Goal: Information Seeking & Learning: Learn about a topic

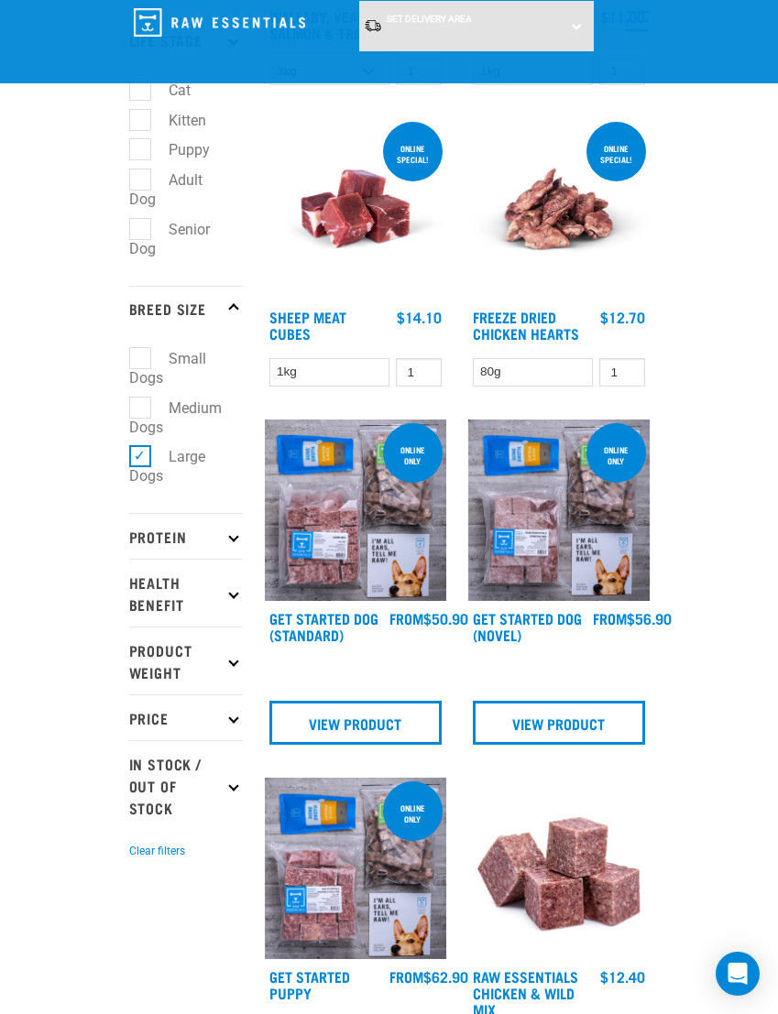
scroll to position [478, 0]
click at [422, 627] on div "FROM $50.90" at bounding box center [428, 618] width 79 height 16
click at [413, 716] on link "View Product" at bounding box center [355, 723] width 172 height 44
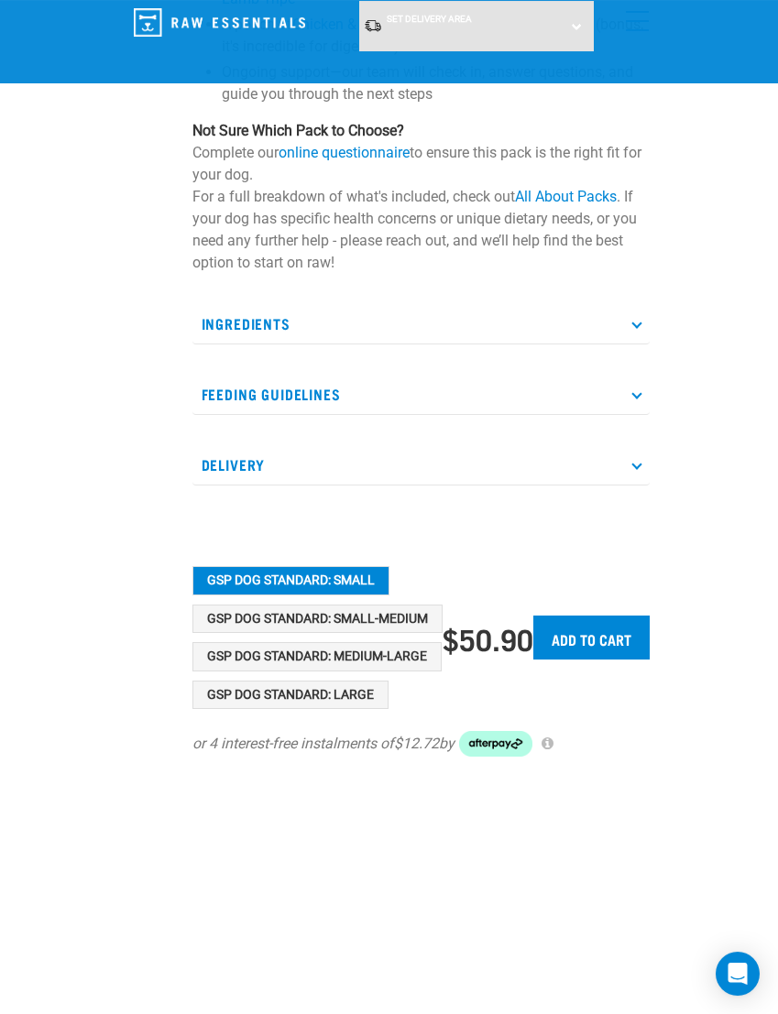
click at [192, 692] on button "GSP Dog Standard: Large" at bounding box center [290, 695] width 196 height 29
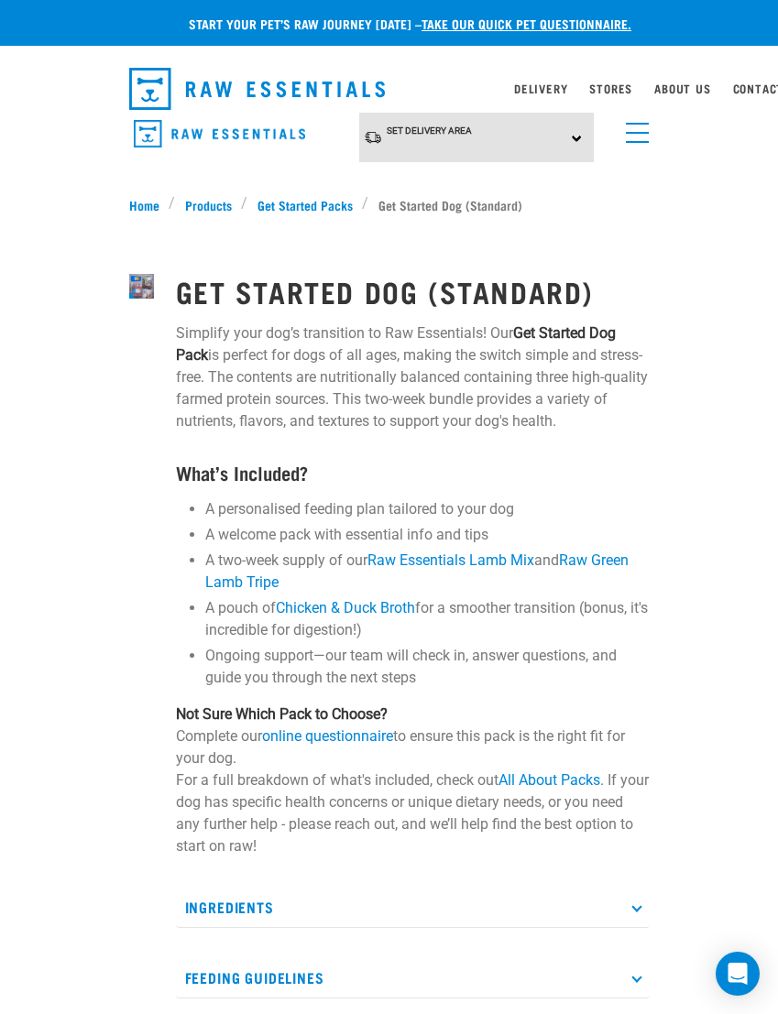
click at [632, 133] on span "menu" at bounding box center [637, 133] width 23 height 2
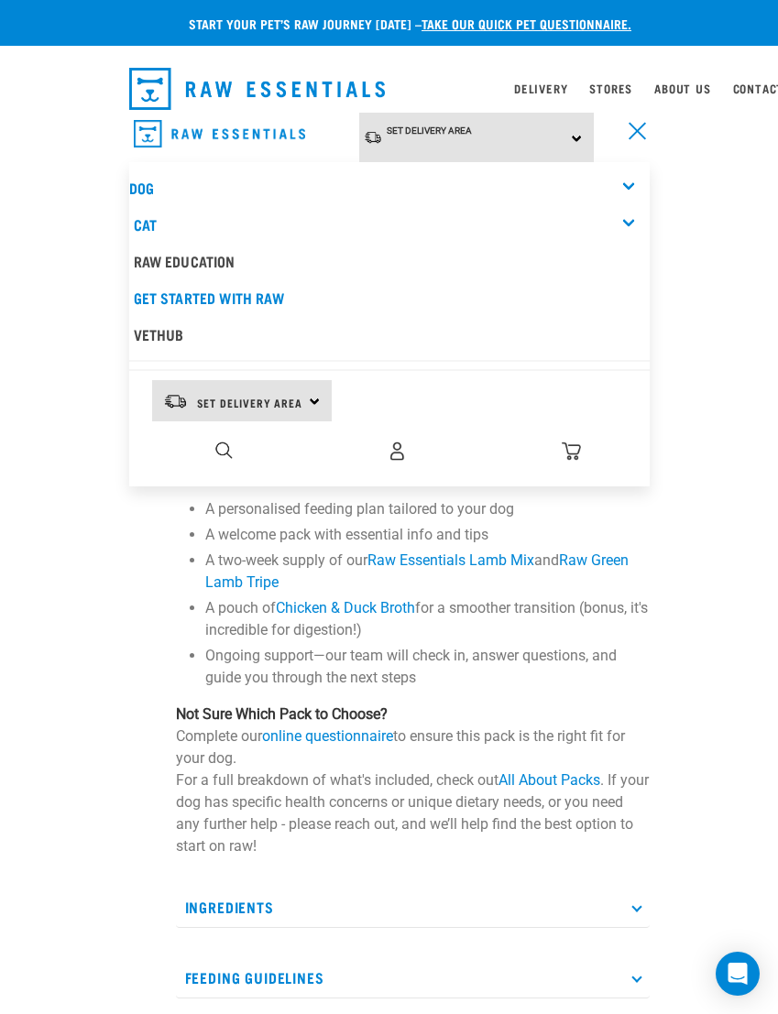
click at [139, 244] on link "Raw Education" at bounding box center [389, 261] width 520 height 37
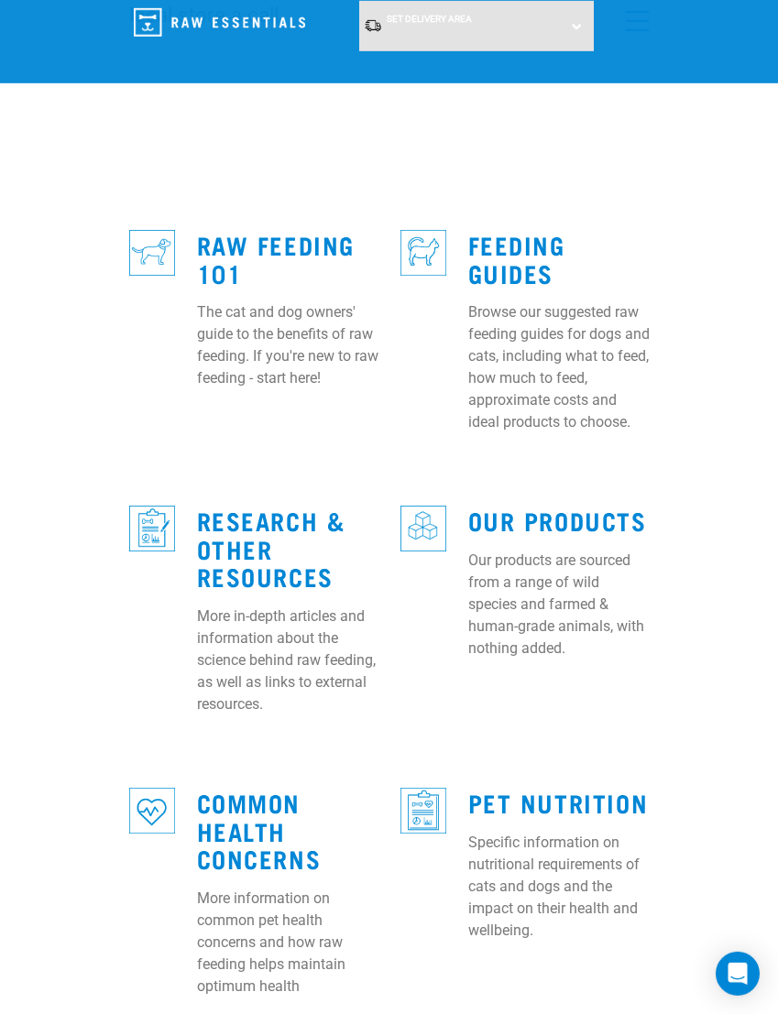
scroll to position [598, 0]
click at [491, 261] on link "Feeding Guides" at bounding box center [516, 258] width 97 height 42
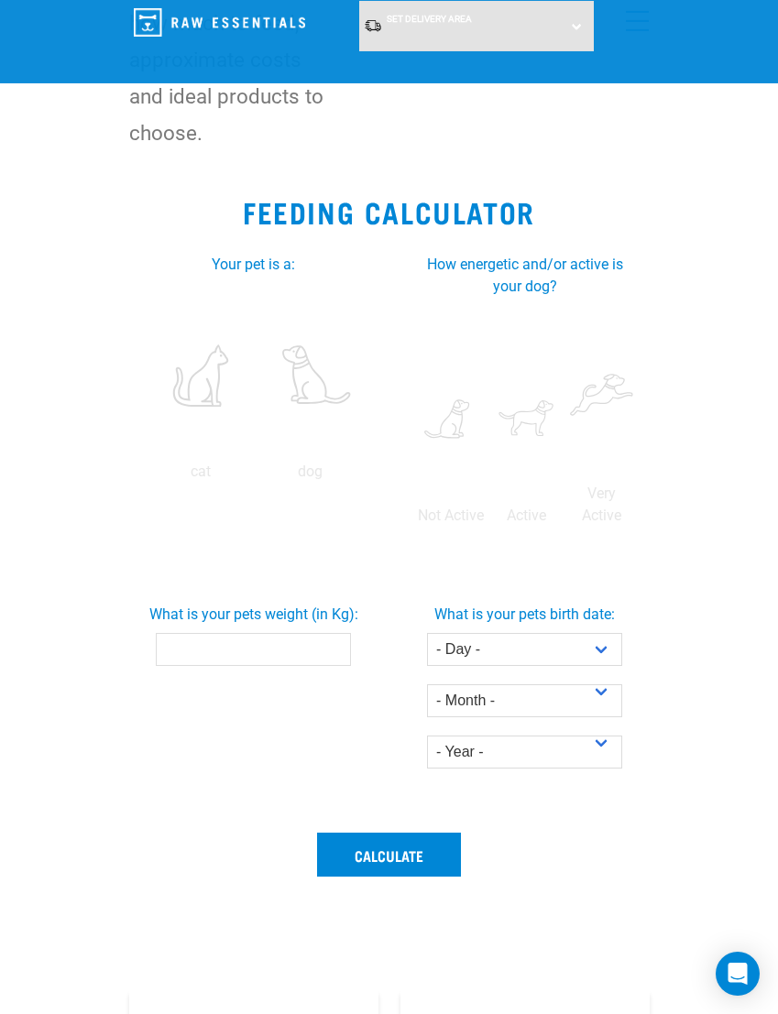
scroll to position [334, 0]
click at [259, 453] on label at bounding box center [310, 375] width 103 height 156
click at [256, 476] on input "radio" at bounding box center [256, 476] width 0 height 0
radio input "true"
click at [560, 413] on label at bounding box center [526, 419] width 68 height 156
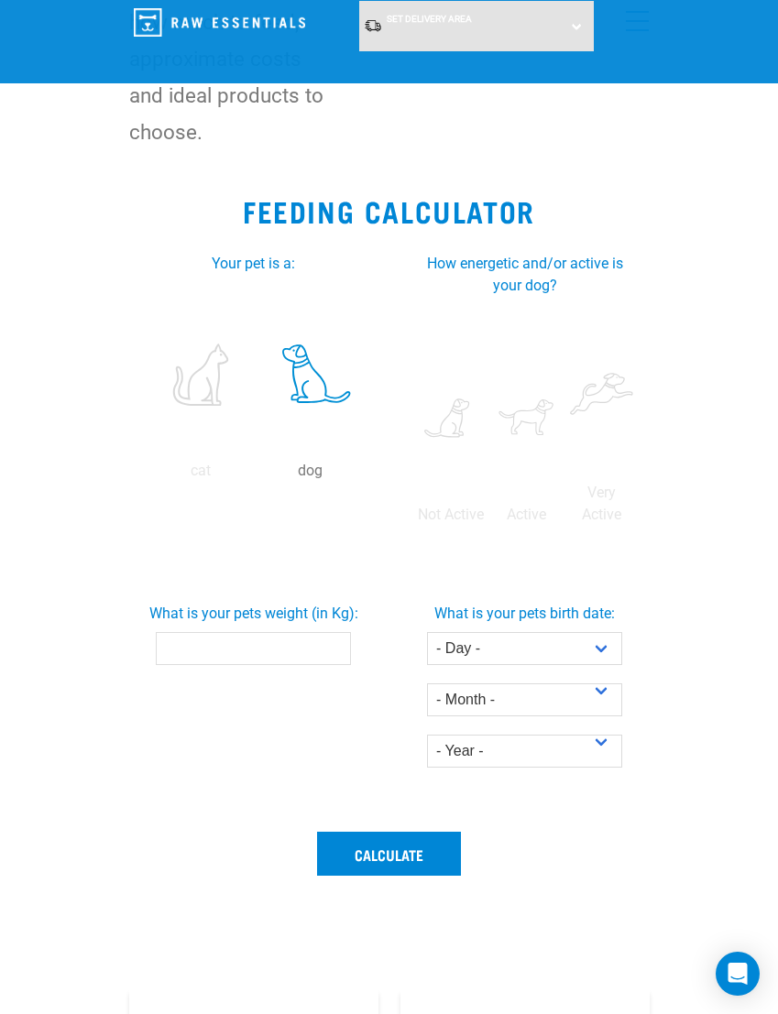
click at [488, 520] on input "radio" at bounding box center [488, 520] width 0 height 0
radio input "true"
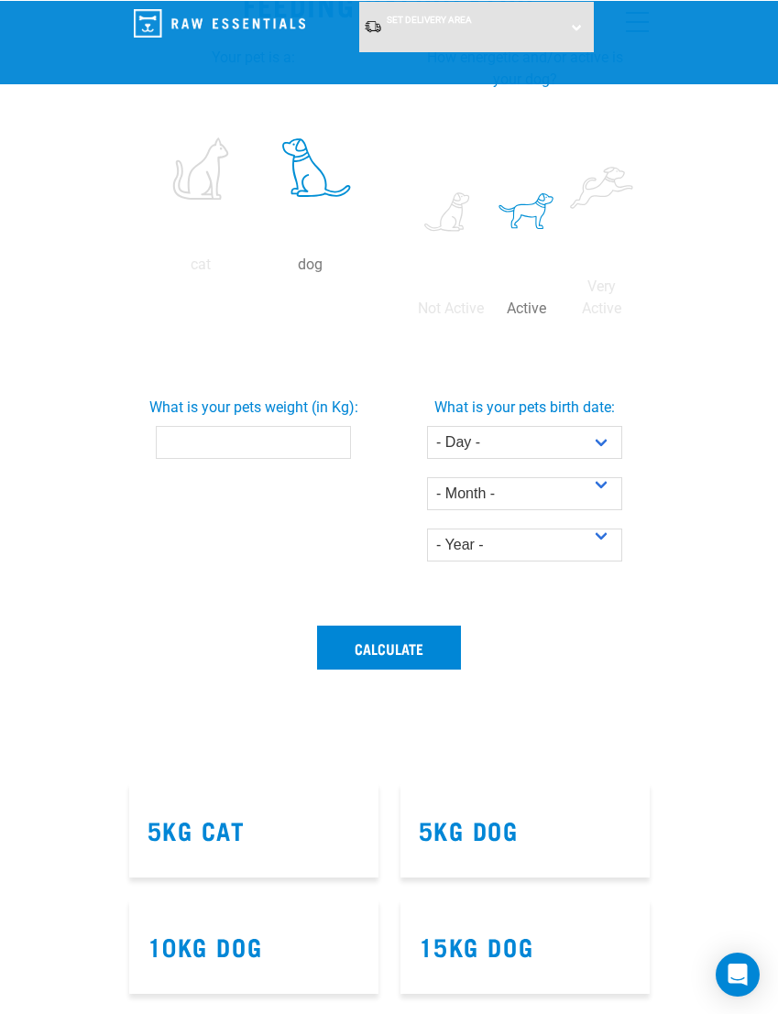
click at [191, 458] on input "What is your pets weight (in Kg):" at bounding box center [253, 441] width 195 height 33
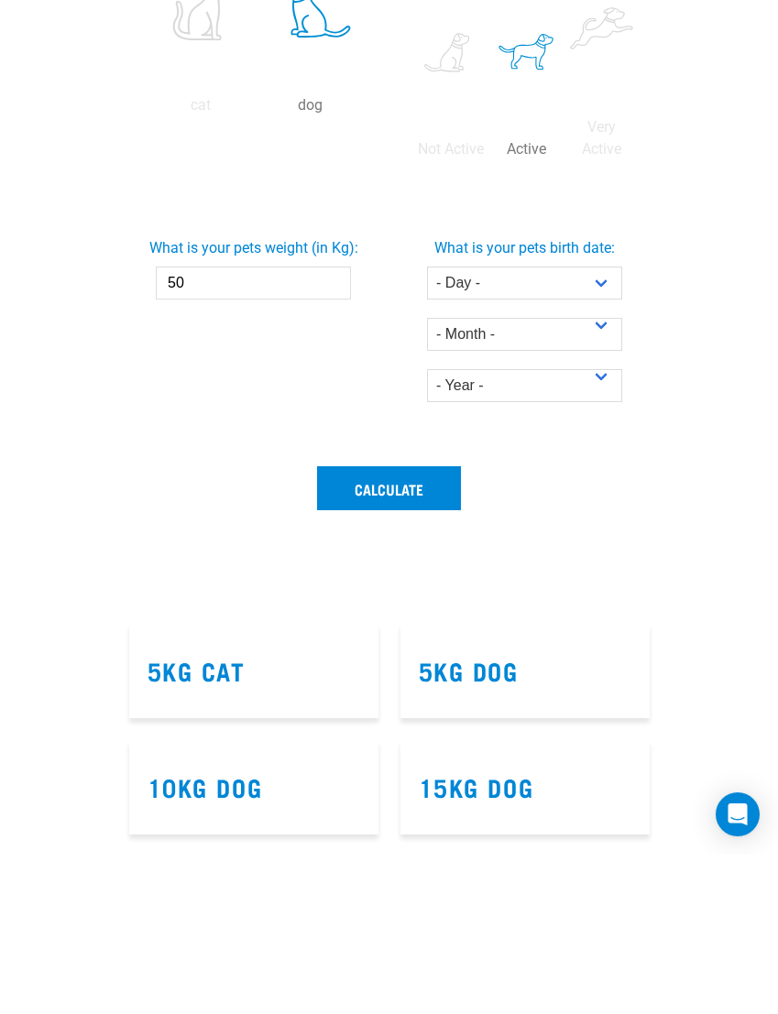
type input "50"
click at [593, 459] on select "- Day - 1 2 3 4 5 6 7 8 9 10 11 12 13 14 15 16 17 18 19 20 21 22 23 24 25 26 27" at bounding box center [524, 442] width 195 height 33
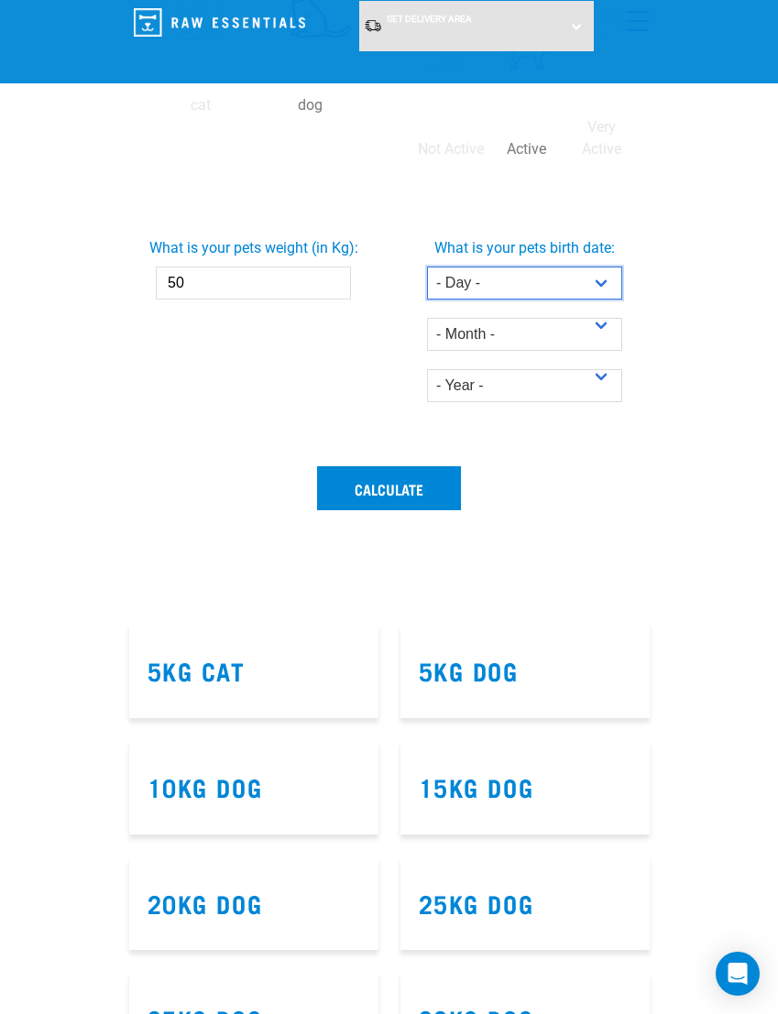
click at [607, 300] on select "- Day - 1 2 3 4 5 6 7 8 9 10 11 12 13 14 15 16 17 18 19 20 21 22 23 24 25 26 27" at bounding box center [524, 283] width 195 height 33
click at [609, 300] on select "- Day - 1 2 3 4 5 6 7 8 9 10 11 12 13 14 15 16 17 18 19 20 21 22 23 24 25 26 27" at bounding box center [524, 283] width 195 height 33
click at [601, 300] on select "- Day - 1 2 3 4 5 6 7 8 9 10 11 12 13 14 15 16 17 18 19 20 21 22 23 24 25 26 27" at bounding box center [524, 283] width 195 height 33
select select "8"
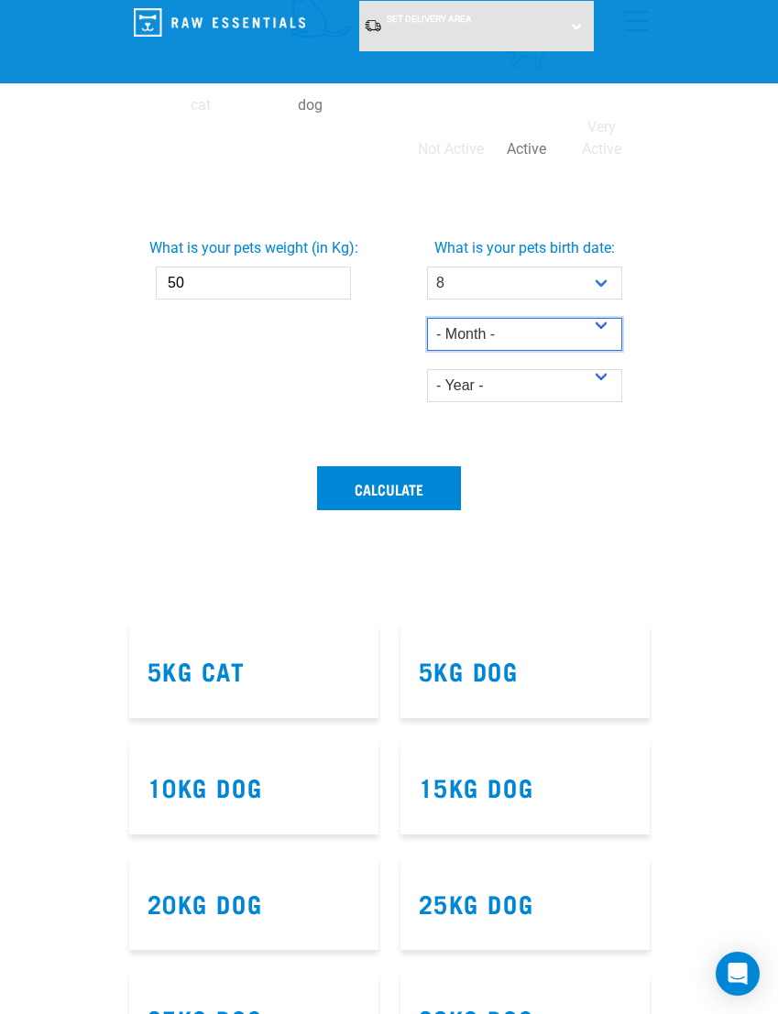
click at [613, 351] on select "- Month - January February March April May June July August September October N…" at bounding box center [524, 334] width 195 height 33
click at [607, 351] on select "- Month - January February March April May June July August September October N…" at bounding box center [524, 334] width 195 height 33
select select "June"
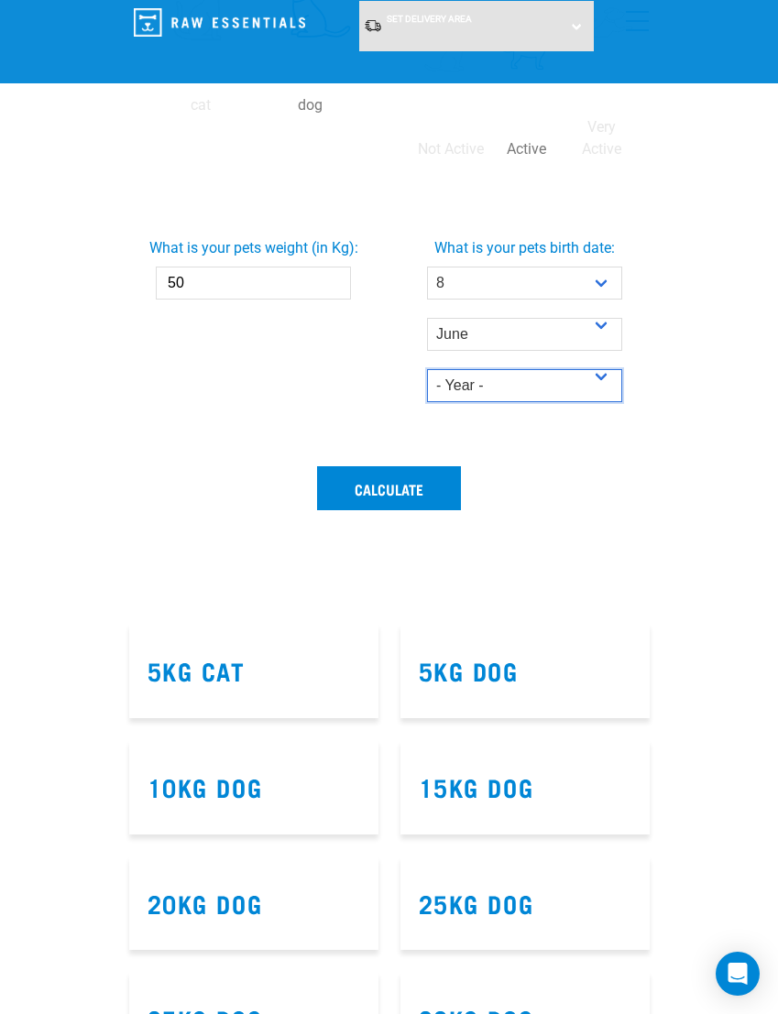
click at [565, 402] on select "- Year - 2025 2024 2023 2022 2021 2020 2019 2018 2017 2016 2015 2014" at bounding box center [524, 385] width 195 height 33
click at [580, 402] on select "- Year - 2025 2024 2023 2022 2021 2020 2019 2018 2017 2016 2015 2014" at bounding box center [524, 385] width 195 height 33
select select "2024"
click at [439, 510] on button "Calculate" at bounding box center [389, 488] width 144 height 44
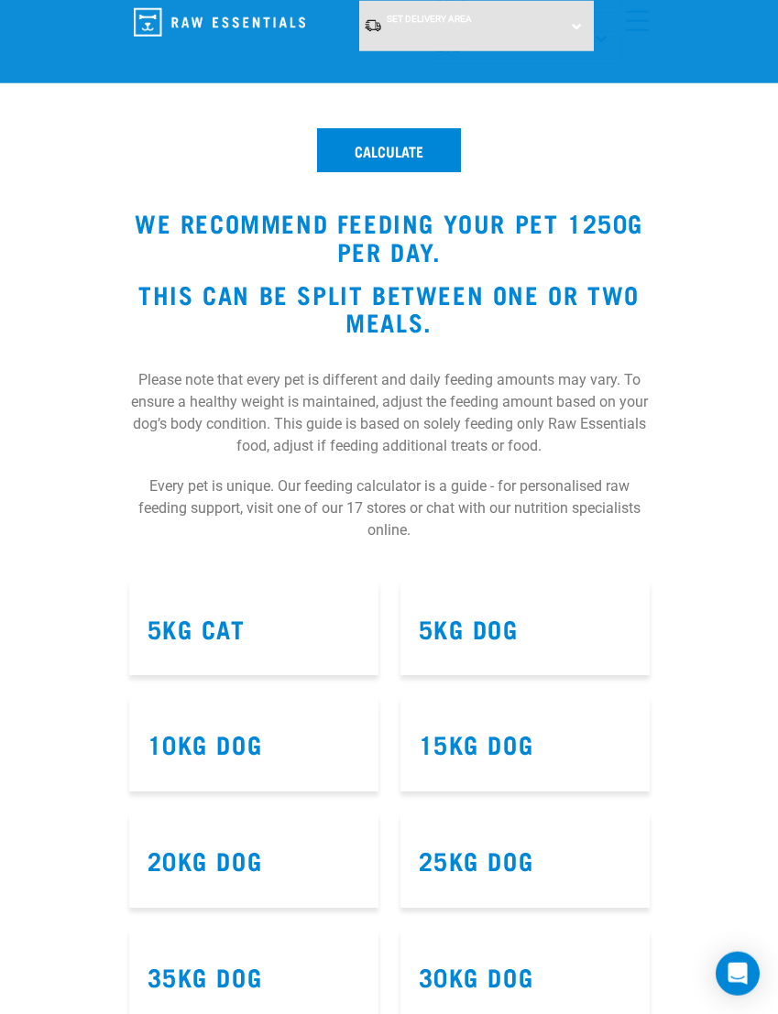
scroll to position [1039, 0]
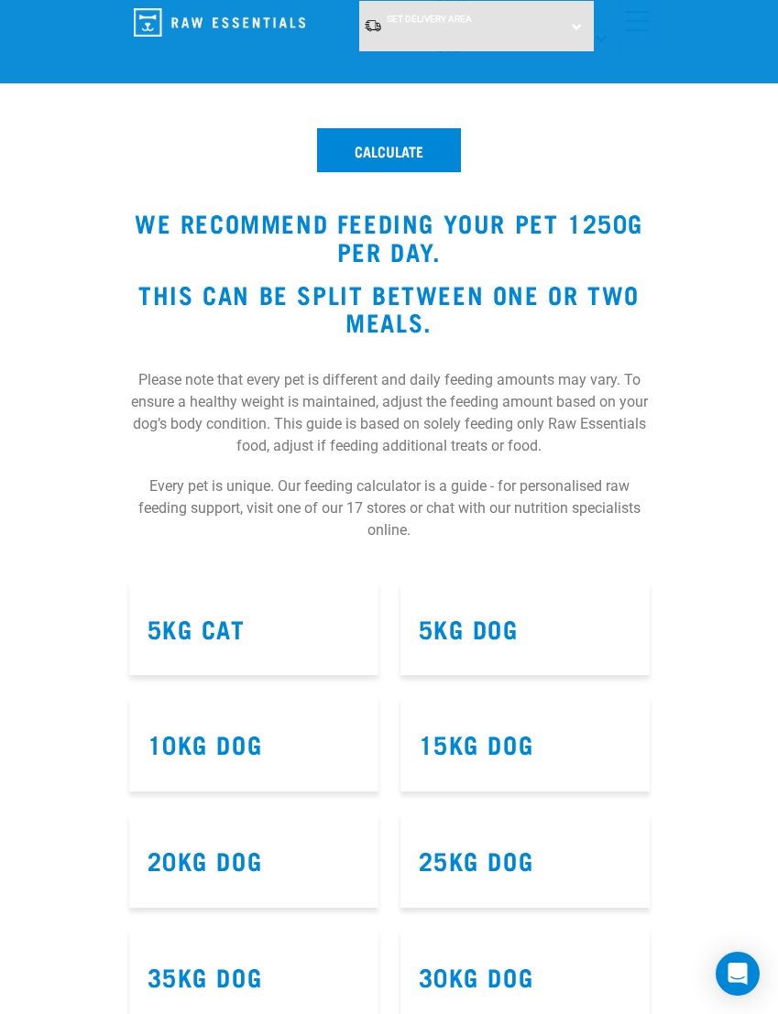
type input "5"
type input "45"
click at [334, 172] on button "Calculate" at bounding box center [389, 150] width 144 height 44
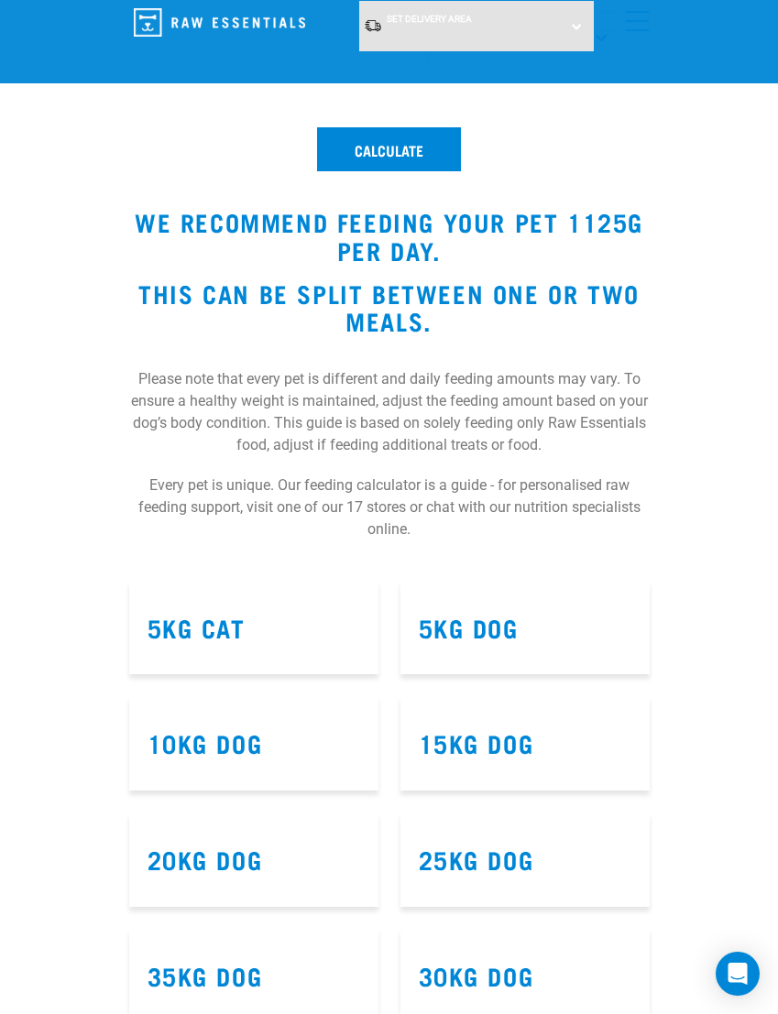
click at [337, 171] on button "Calculate" at bounding box center [389, 149] width 144 height 44
click at [323, 171] on button "Calculate" at bounding box center [389, 149] width 144 height 44
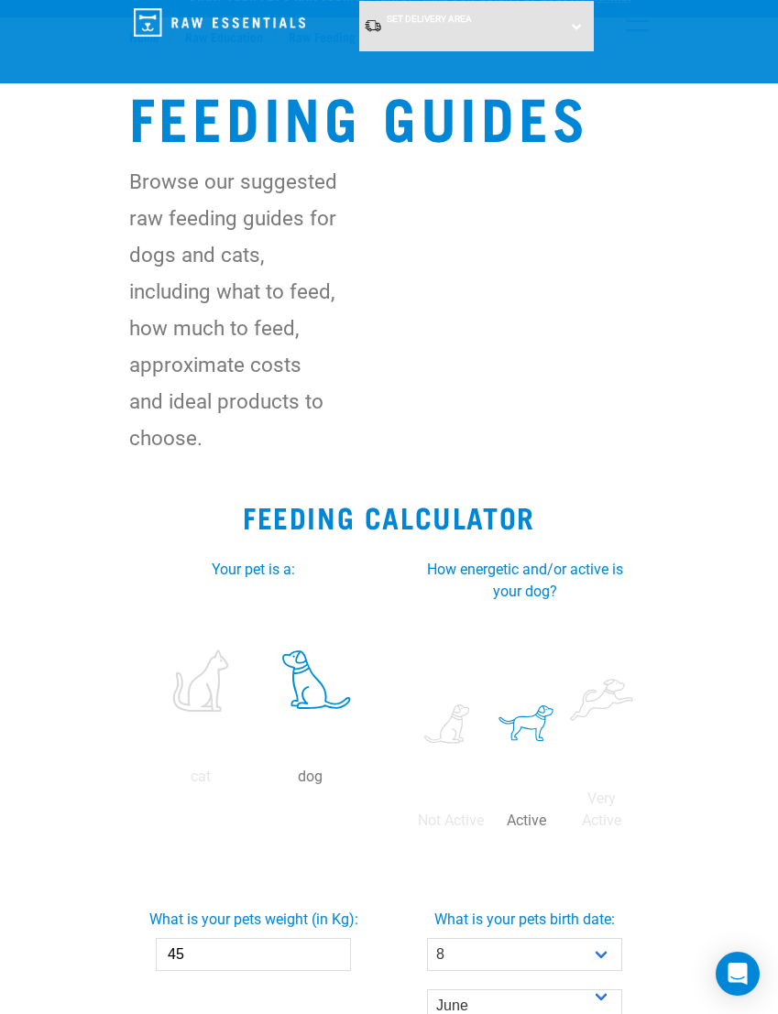
scroll to position [0, 0]
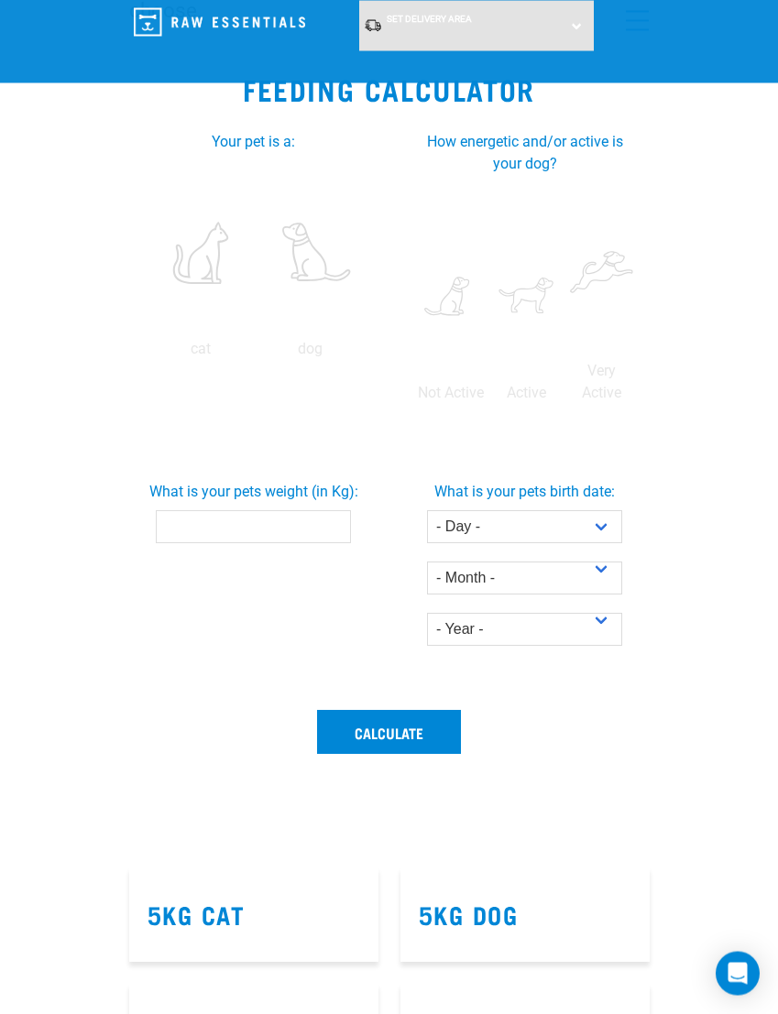
scroll to position [457, 0]
click at [259, 330] on label at bounding box center [310, 252] width 103 height 156
click at [256, 353] on input "radio" at bounding box center [256, 353] width 0 height 0
radio input "true"
click at [560, 285] on label at bounding box center [526, 296] width 68 height 156
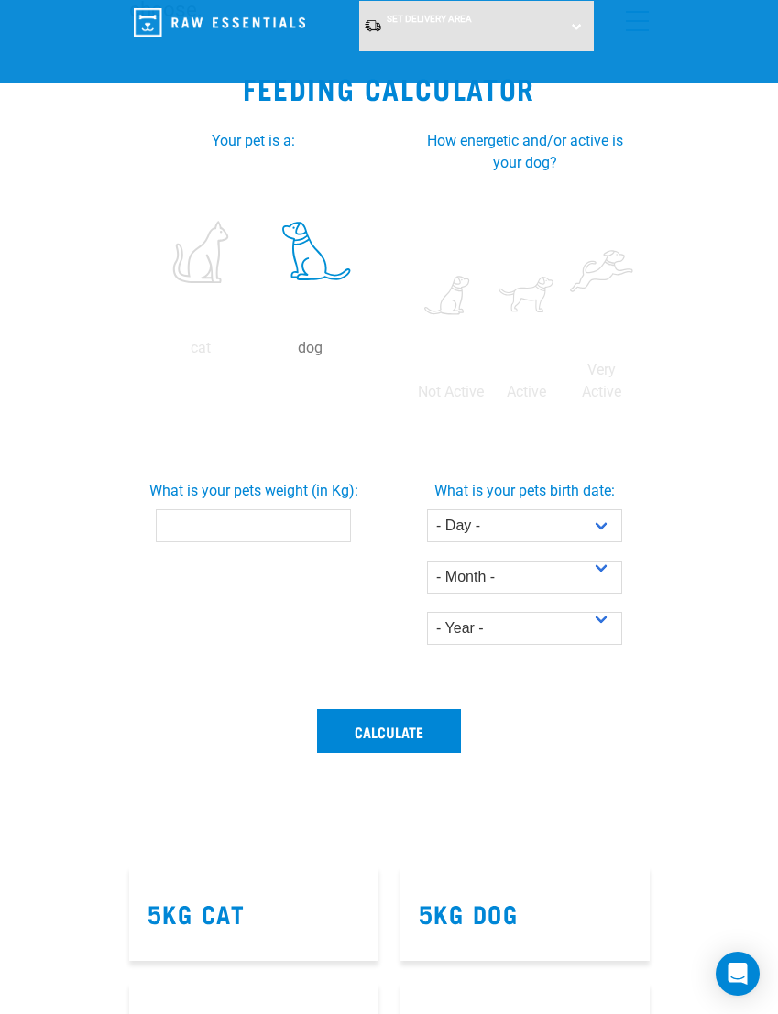
click at [488, 397] on input "radio" at bounding box center [488, 397] width 0 height 0
radio input "true"
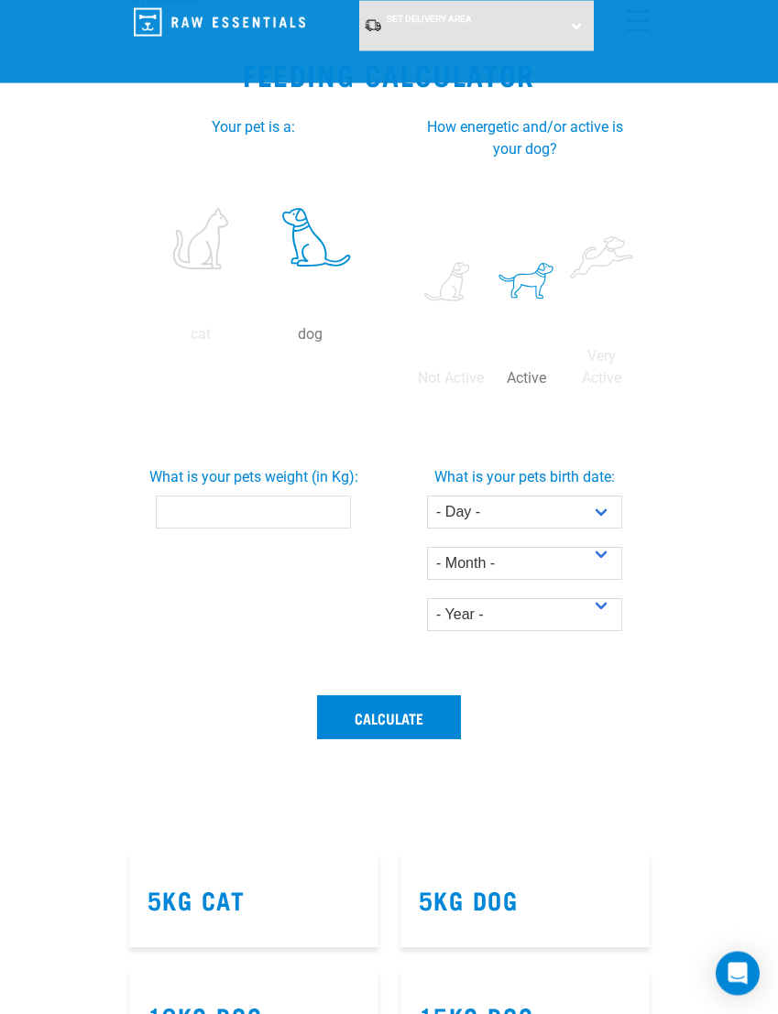
scroll to position [648, 0]
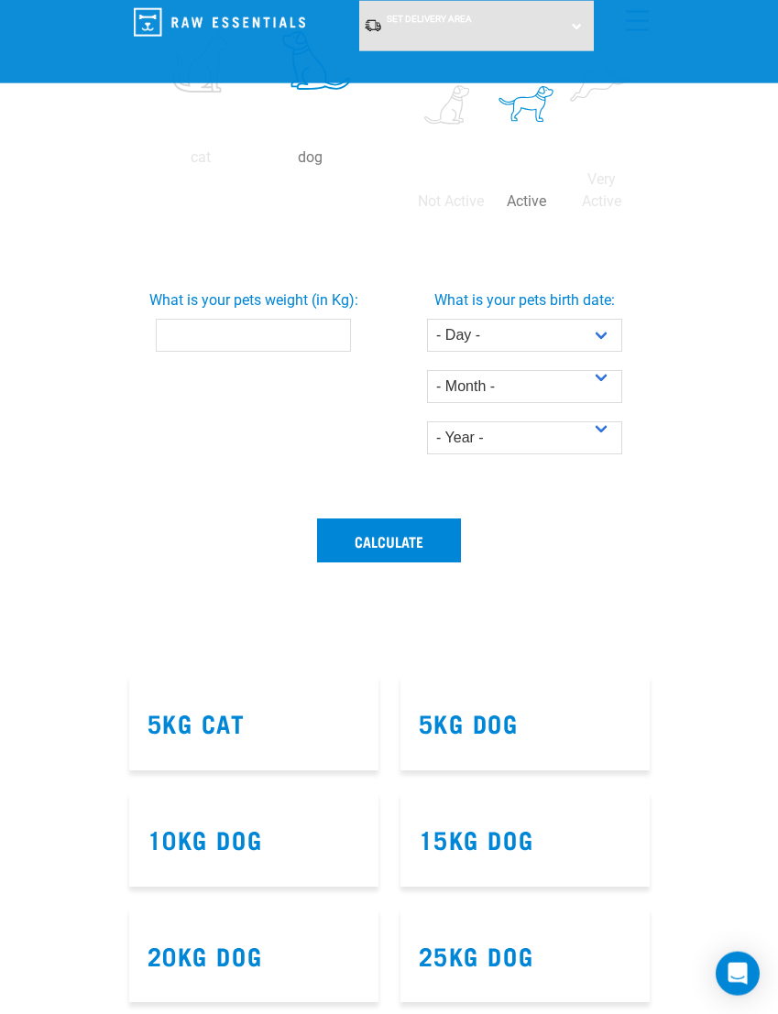
click at [208, 352] on input "What is your pets weight (in Kg):" at bounding box center [253, 335] width 195 height 33
type input "45"
click at [584, 352] on select "- Day - 1 2 3 4 5 6 7 8 9 10 11 12 13 14 15 16 17 18 19 20 21 22 23 24 25 26 27" at bounding box center [524, 335] width 195 height 33
select select "8"
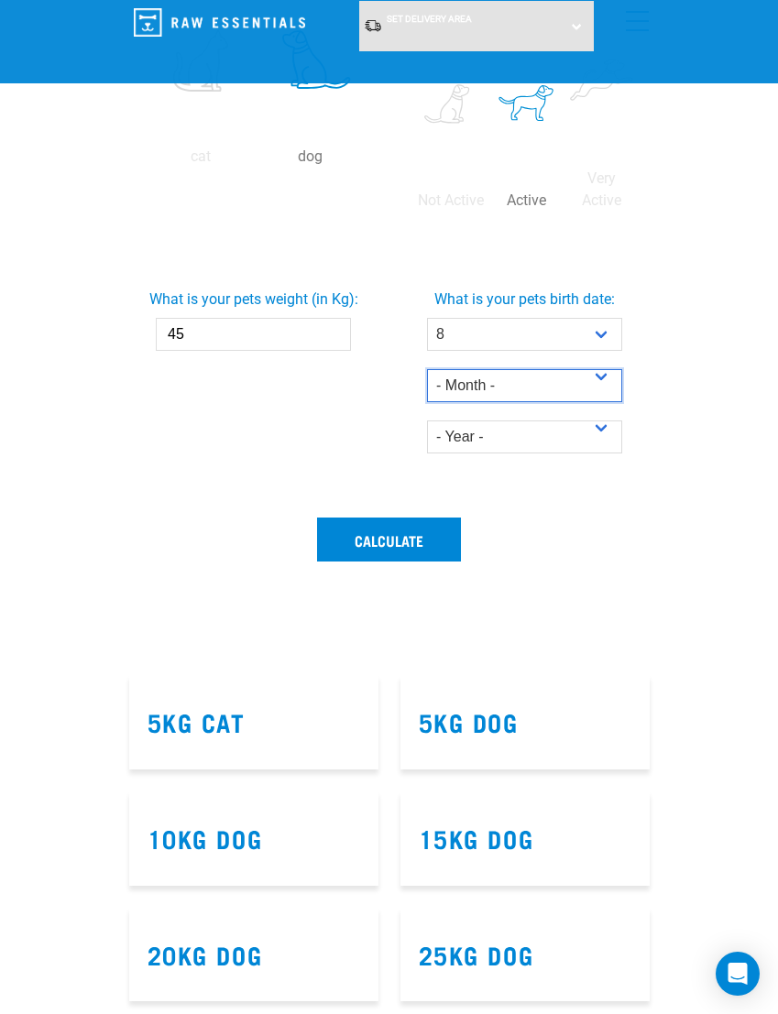
click at [549, 402] on select "- Month - January February March April May June July August September October N…" at bounding box center [524, 385] width 195 height 33
click at [573, 402] on select "- Month - January February March April May June July August September October N…" at bounding box center [524, 385] width 195 height 33
select select "June"
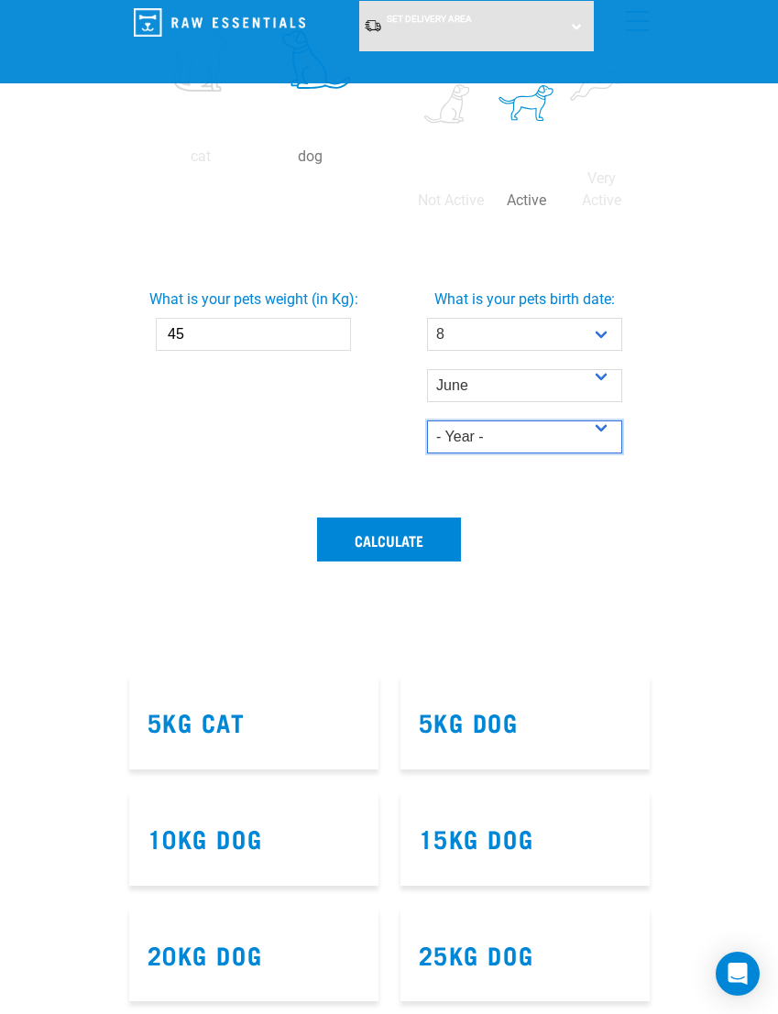
click at [583, 454] on select "- Year - 2025 2024 2023 2022 2021 2020 2019 2018 2017 2016 2015 2014" at bounding box center [524, 437] width 195 height 33
click at [588, 454] on select "- Year - 2025 2024 2023 2022 2021 2020 2019 2018 2017 2016 2015 2014" at bounding box center [524, 437] width 195 height 33
select select "2024"
click at [324, 562] on button "Calculate" at bounding box center [389, 540] width 144 height 44
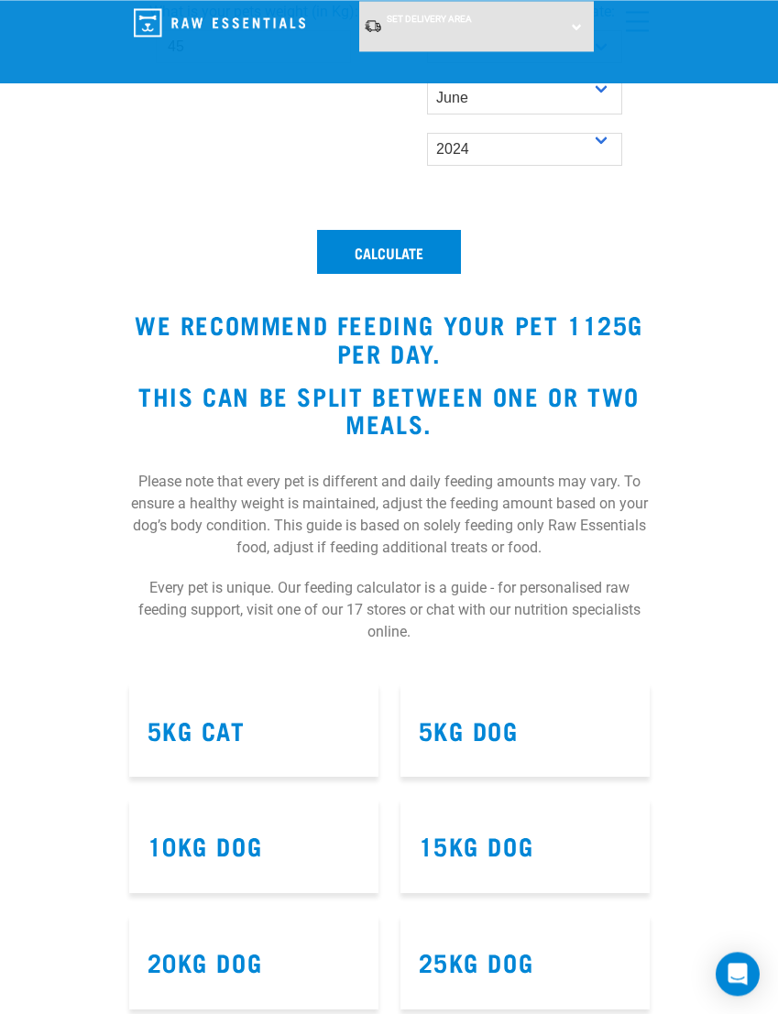
scroll to position [939, 0]
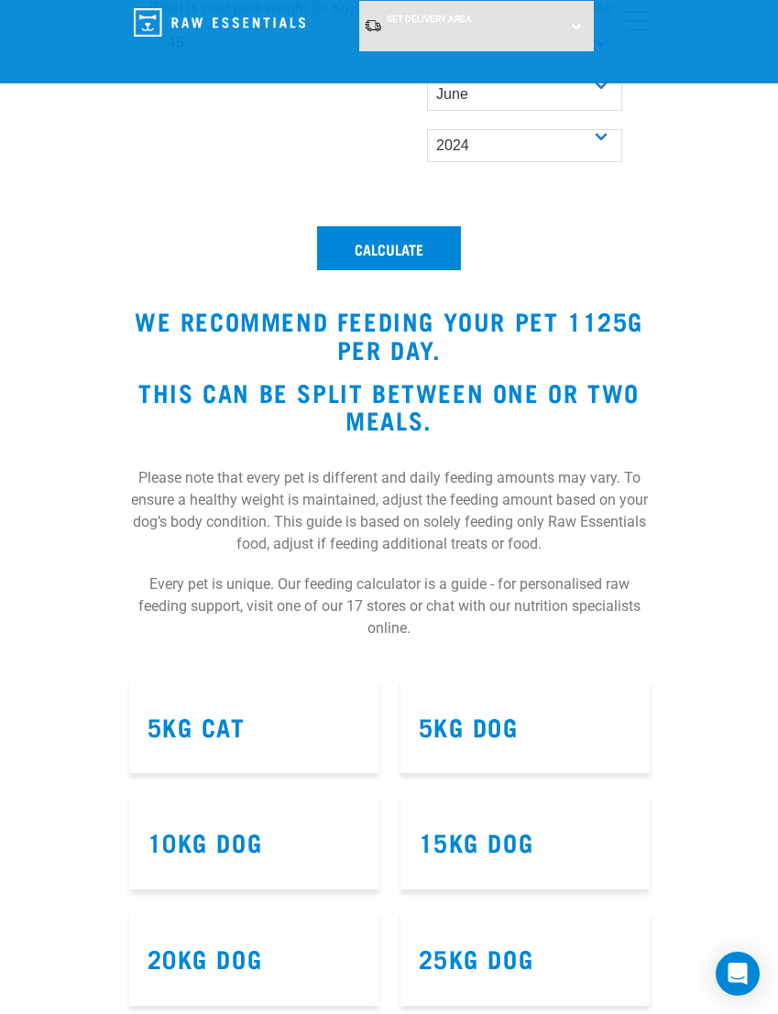
click at [202, 60] on input "45" at bounding box center [253, 43] width 195 height 33
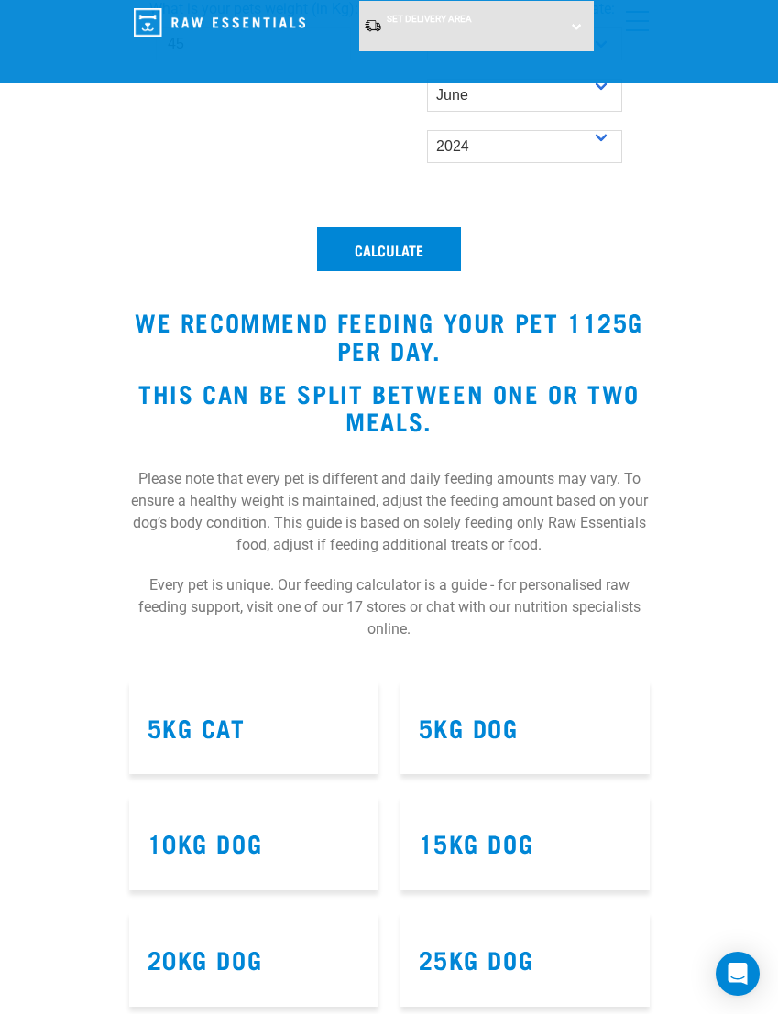
type input "4"
type input "43"
click at [599, 60] on select "- Day - 1 2 3 4 5 6 7 8 9 10 11 12 13 14 15 16 17 18 19 20 21 22 23 24 25 26 27" at bounding box center [524, 43] width 195 height 33
select select "5"
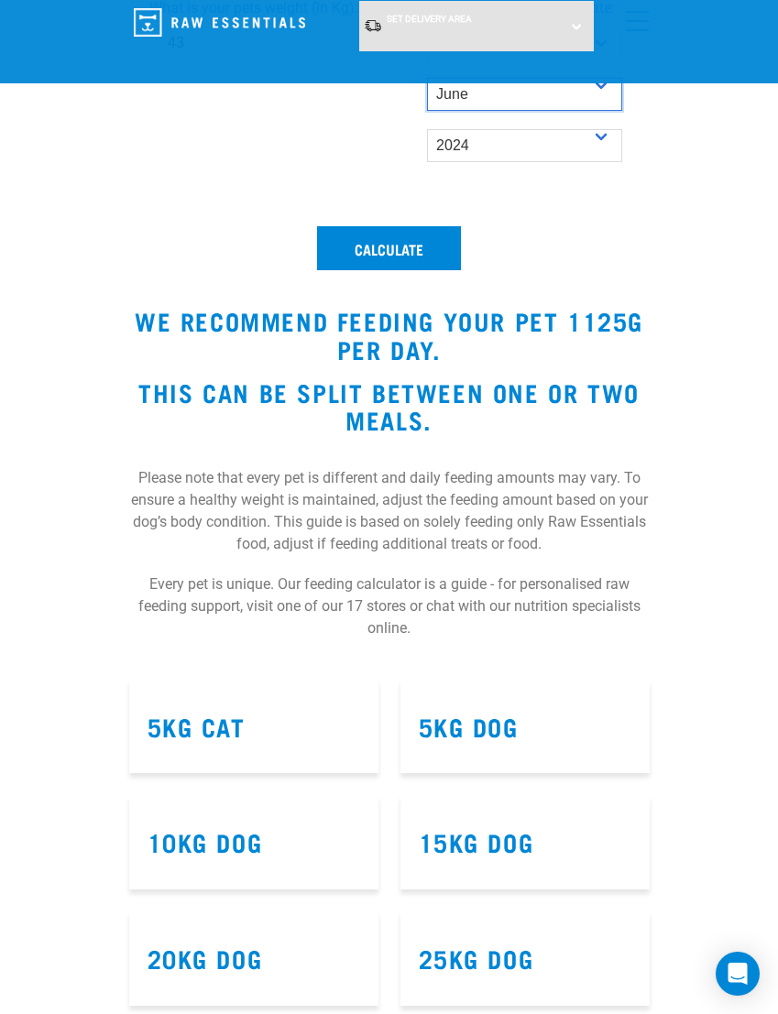
click at [590, 111] on select "- Month - January February March April May June July August September October N…" at bounding box center [524, 94] width 195 height 33
click at [578, 111] on select "- Month - January February March April May June July August September October N…" at bounding box center [524, 94] width 195 height 33
select select "April"
click at [599, 162] on select "- Year - 2025 2024 2023 2022 2021 2020 2019 2018 2017 2016 2015 2014" at bounding box center [524, 145] width 195 height 33
click at [590, 162] on select "- Year - 2025 2024 2023 2022 2021 2020 2019 2018 2017 2016 2015 2014" at bounding box center [524, 145] width 195 height 33
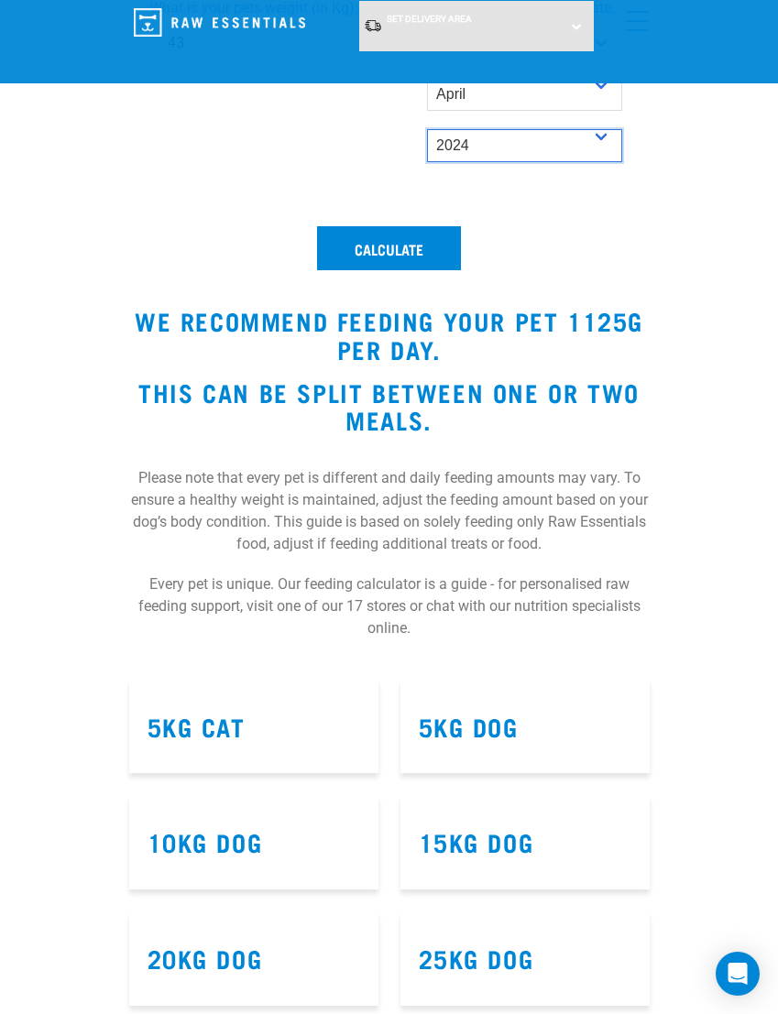
select select "2021"
click at [439, 270] on button "Calculate" at bounding box center [389, 248] width 144 height 44
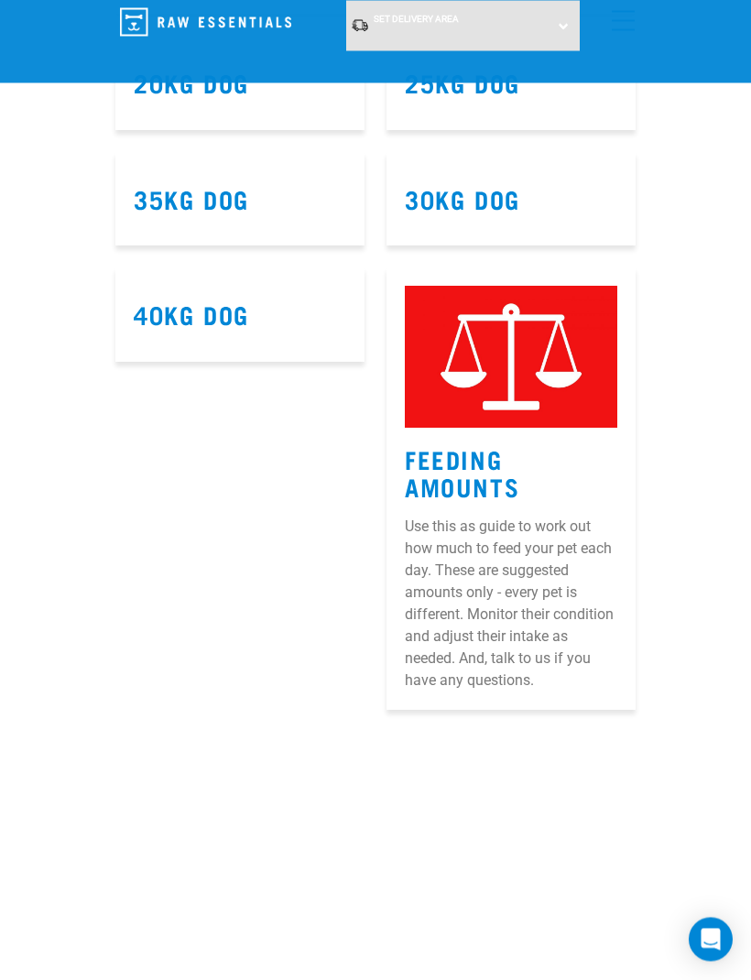
scroll to position [1818, 0]
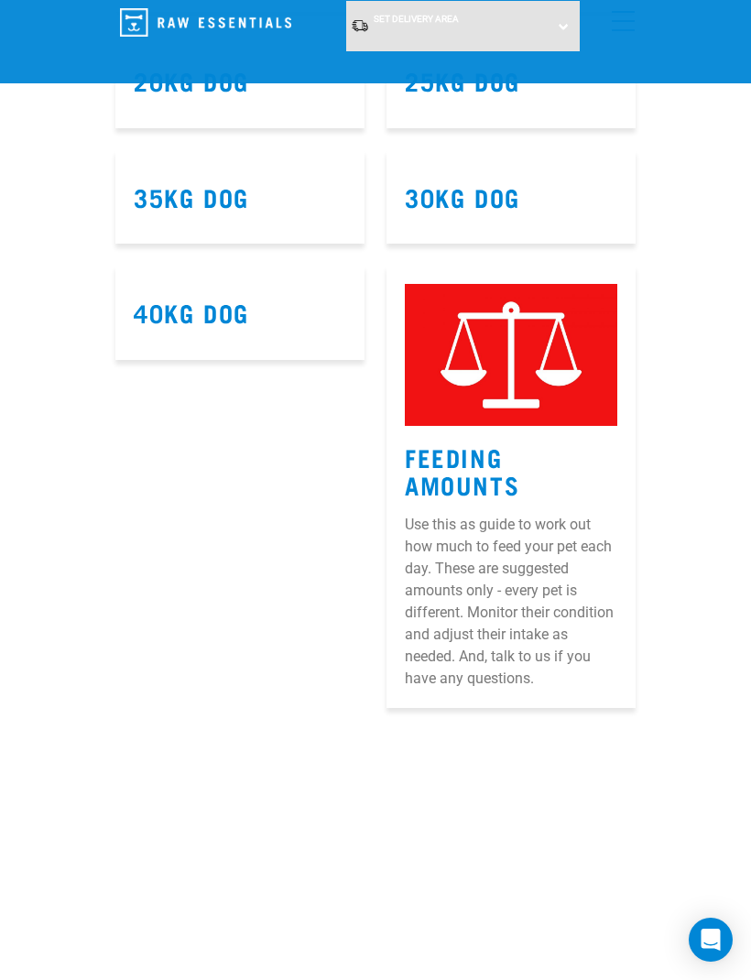
click at [611, 499] on h3 "Feeding Amounts" at bounding box center [511, 471] width 213 height 56
click at [498, 636] on article "Feeding Amounts Use this as guide to work out how much to feed your pet each da…" at bounding box center [511, 487] width 249 height 443
click at [543, 426] on img at bounding box center [511, 355] width 213 height 142
click at [597, 426] on img at bounding box center [511, 355] width 213 height 142
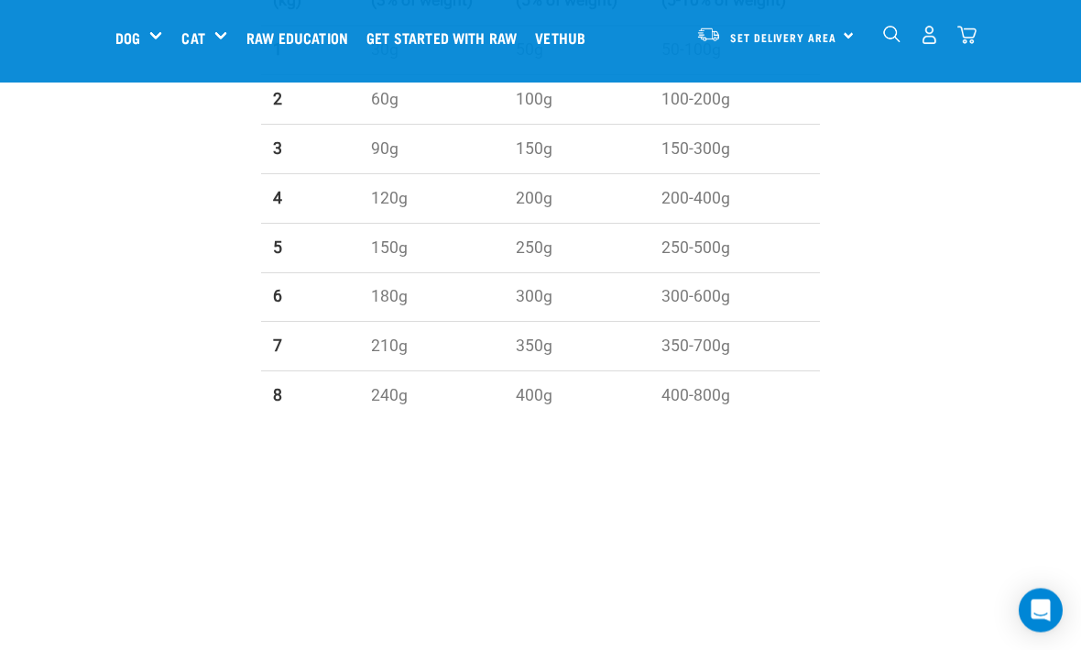
scroll to position [1778, 0]
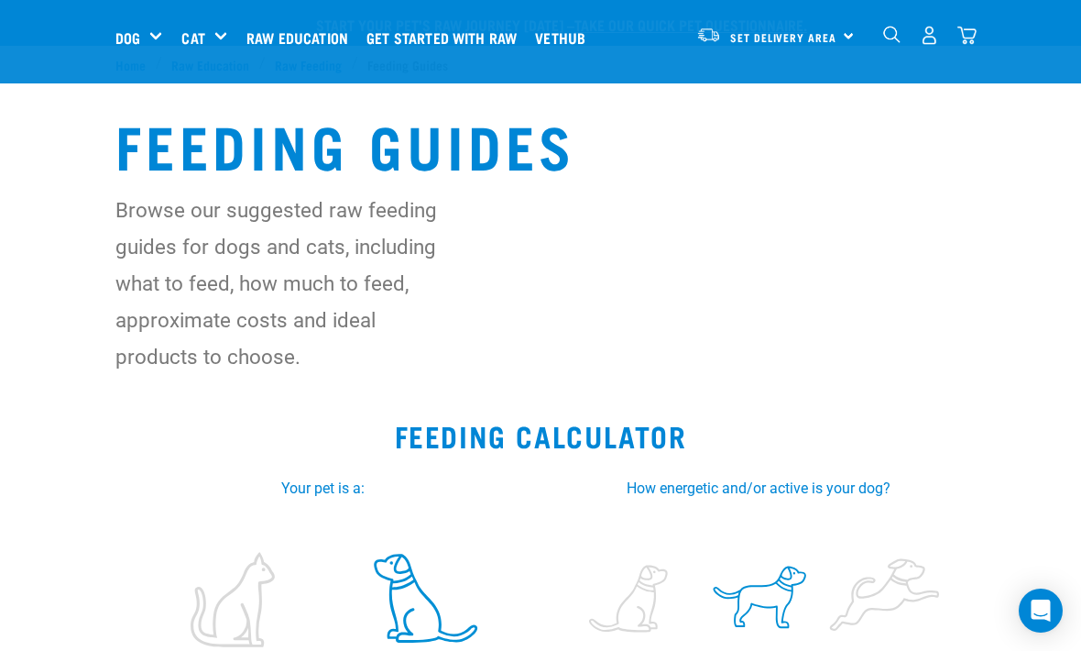
select select "5"
select select "April"
select select "2021"
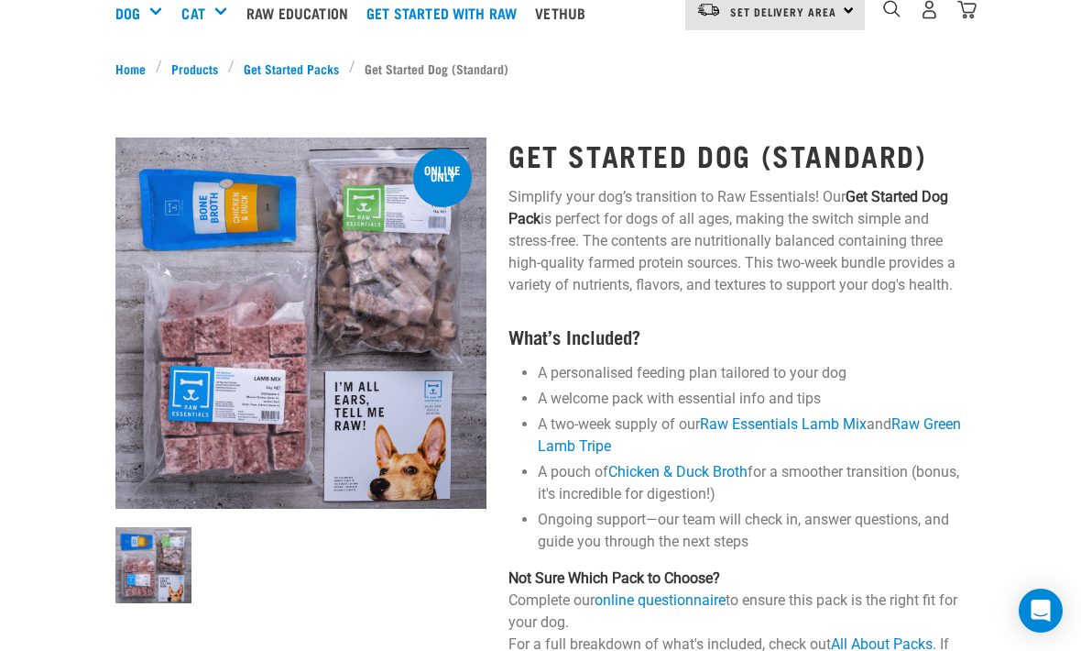
scroll to position [29, 0]
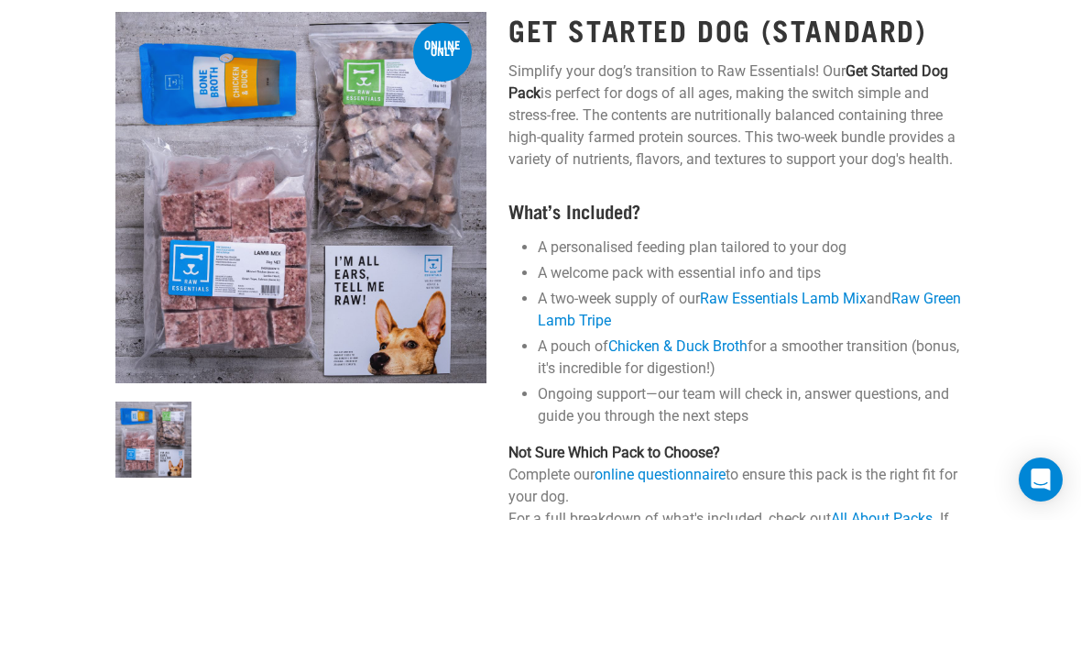
scroll to position [131, 0]
